Goal: Connect with others

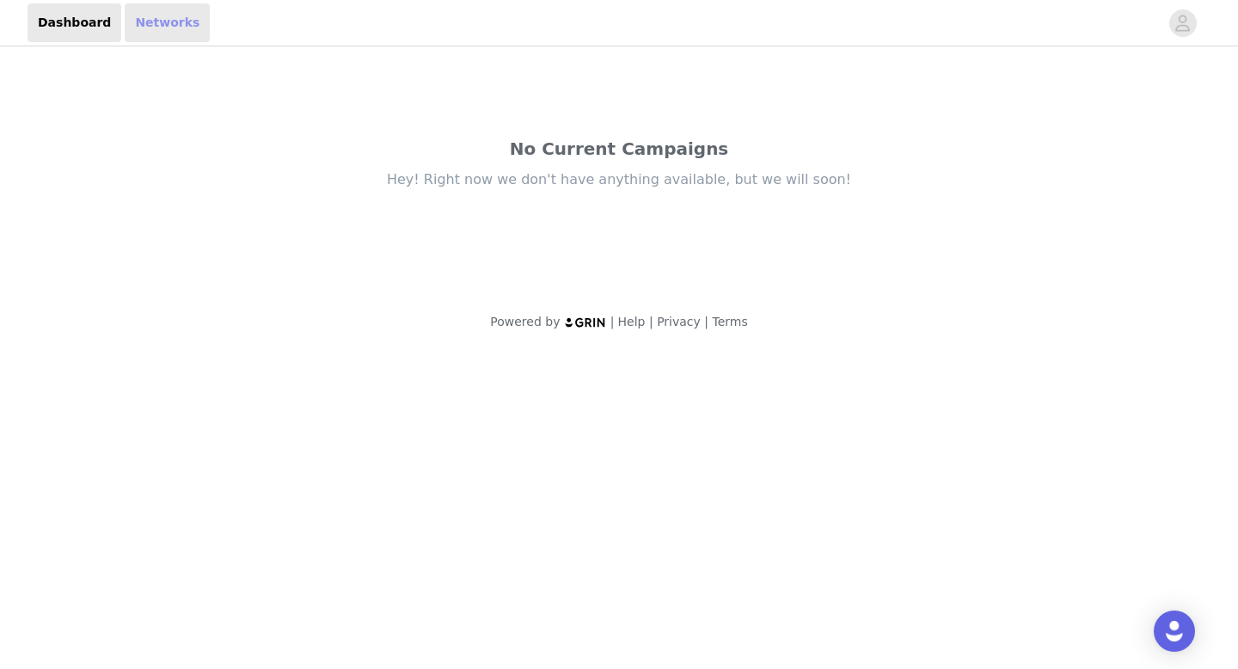
click at [157, 24] on link "Networks" at bounding box center [167, 22] width 85 height 39
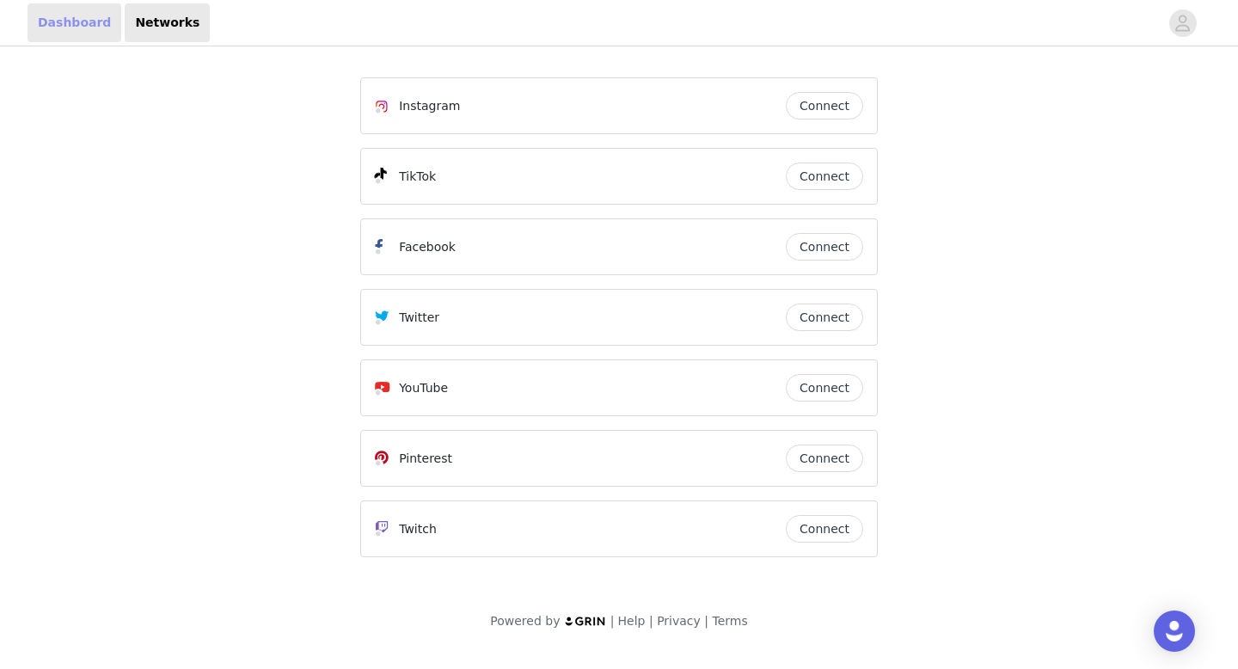
click at [89, 19] on link "Dashboard" at bounding box center [75, 22] width 94 height 39
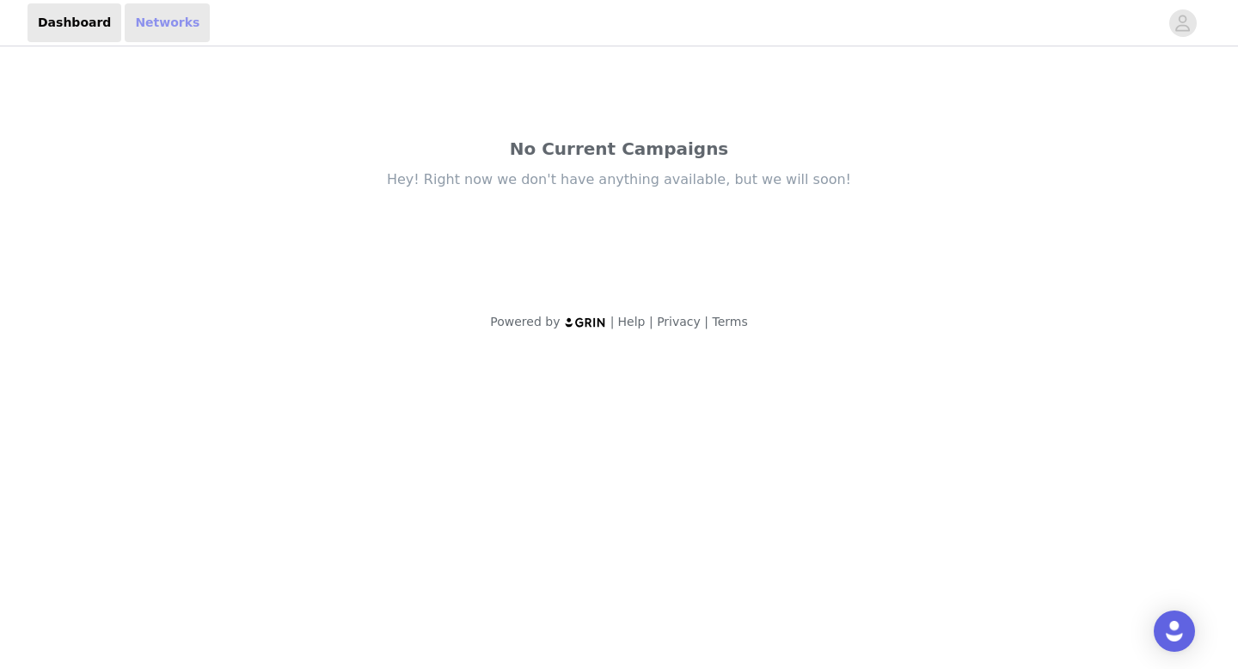
click at [142, 21] on link "Networks" at bounding box center [167, 22] width 85 height 39
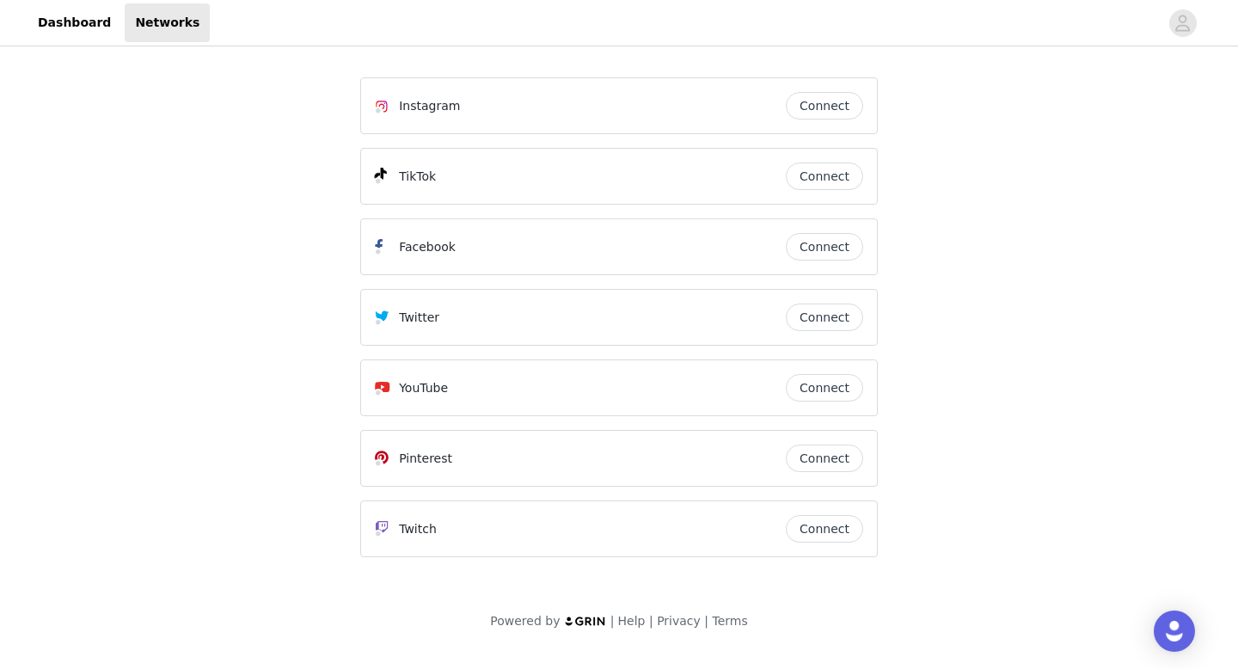
click at [832, 181] on button "Connect" at bounding box center [824, 177] width 77 height 28
